Goal: Task Accomplishment & Management: Manage account settings

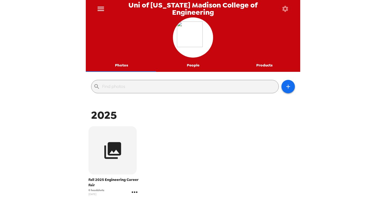
click at [132, 193] on icon "gallery menu" at bounding box center [134, 192] width 9 height 9
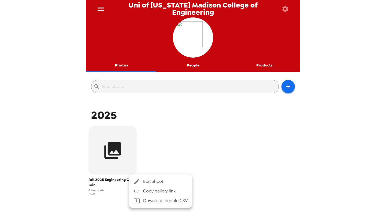
click at [156, 180] on span "Edit Shoot" at bounding box center [165, 181] width 44 height 6
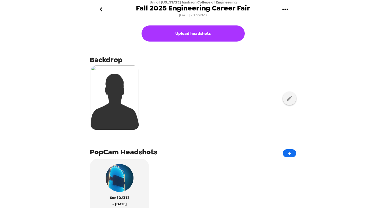
click at [104, 7] on icon "go back" at bounding box center [101, 9] width 9 height 9
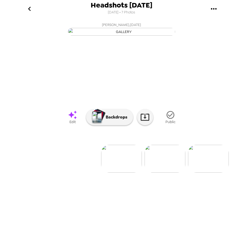
click at [169, 172] on img at bounding box center [164, 159] width 41 height 28
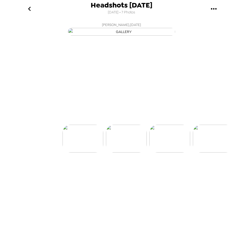
scroll to position [0, 43]
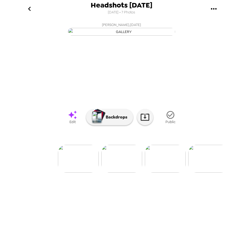
click at [82, 172] on img at bounding box center [78, 159] width 41 height 28
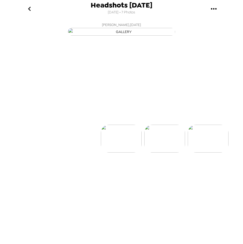
scroll to position [0, 0]
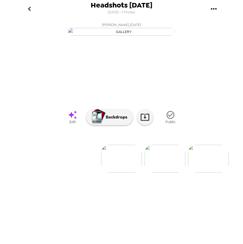
click at [32, 10] on icon "go back" at bounding box center [29, 9] width 9 height 9
click at [144, 122] on icon at bounding box center [144, 116] width 9 height 9
click at [171, 172] on img at bounding box center [164, 159] width 41 height 28
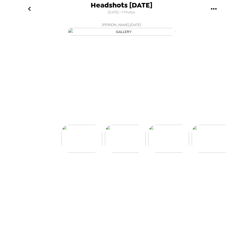
scroll to position [0, 43]
click at [215, 152] on div at bounding box center [121, 130] width 214 height 46
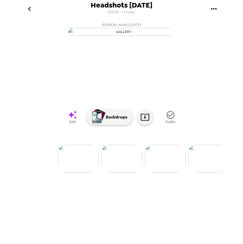
click at [211, 172] on img at bounding box center [208, 159] width 41 height 28
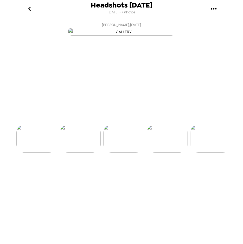
scroll to position [0, 129]
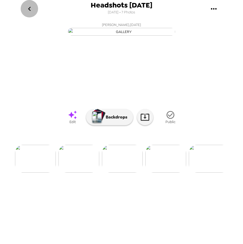
click at [28, 11] on icon "go back" at bounding box center [29, 9] width 9 height 9
